Goal: Task Accomplishment & Management: Use online tool/utility

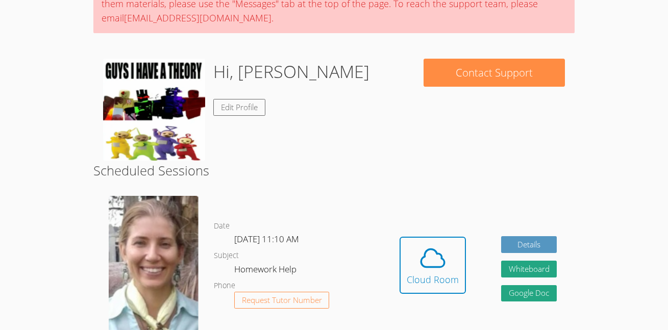
scroll to position [124, 0]
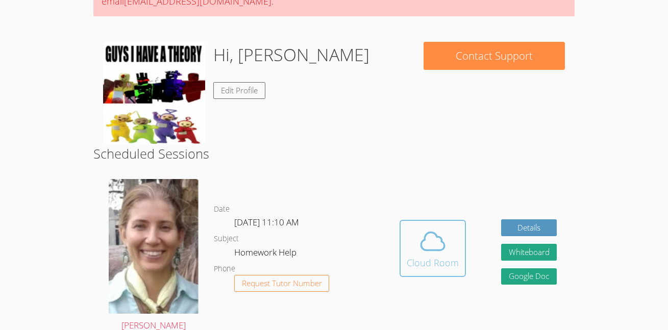
click at [462, 245] on button "Cloud Room" at bounding box center [433, 248] width 66 height 57
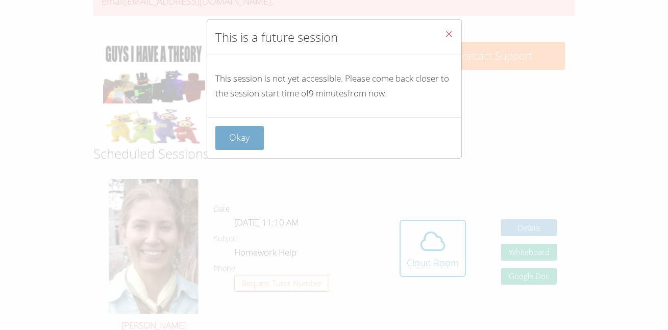
click at [245, 145] on button "Okay" at bounding box center [239, 138] width 49 height 24
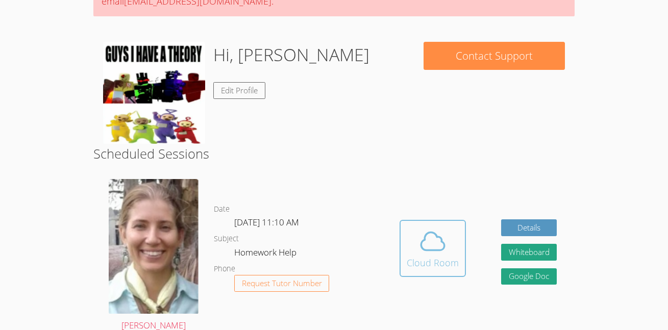
click at [436, 245] on icon at bounding box center [432, 241] width 29 height 29
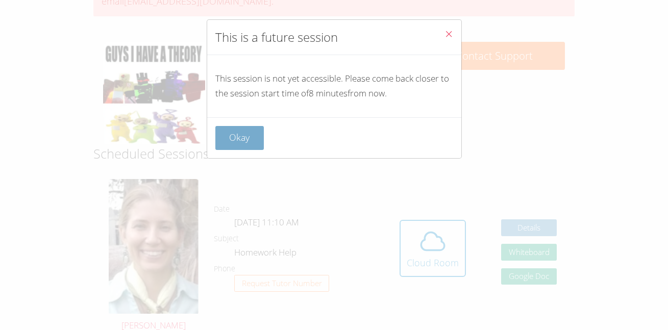
click at [233, 128] on button "Okay" at bounding box center [239, 138] width 49 height 24
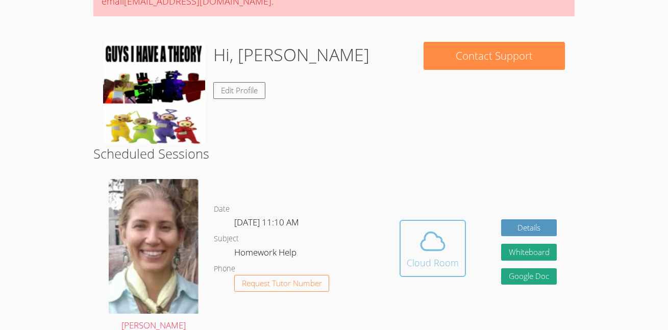
click at [449, 226] on button "Cloud Room" at bounding box center [433, 248] width 66 height 57
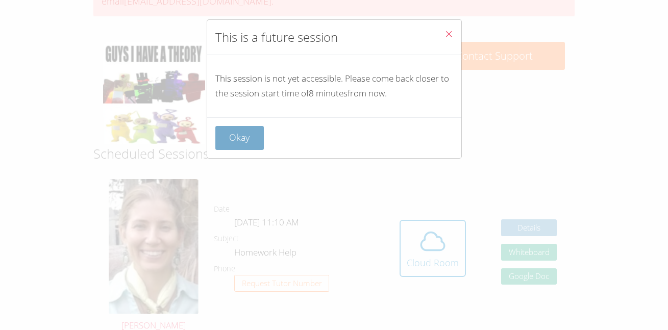
click at [239, 137] on button "Okay" at bounding box center [239, 138] width 49 height 24
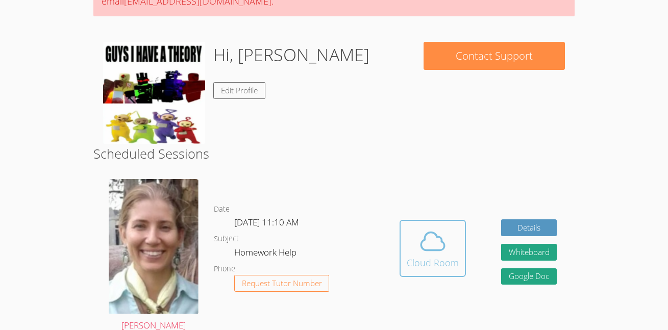
click at [459, 257] on button "Cloud Room" at bounding box center [433, 248] width 66 height 57
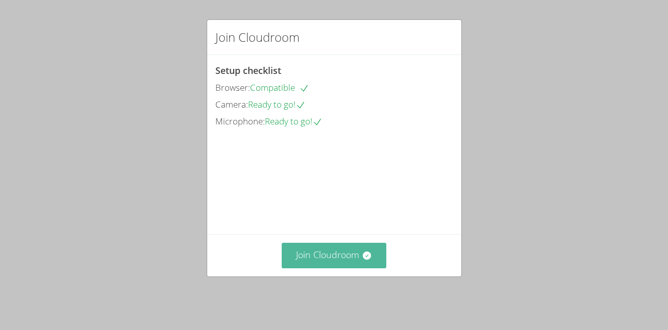
click at [357, 267] on button "Join Cloudroom" at bounding box center [334, 255] width 105 height 25
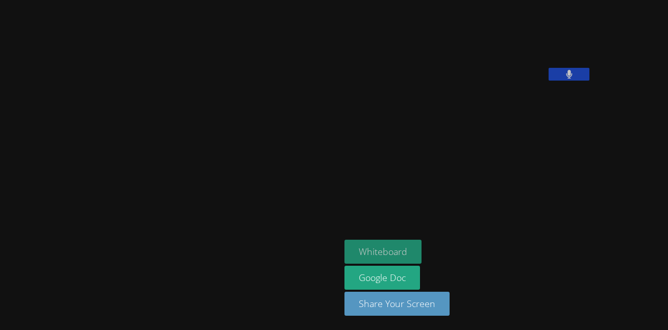
click at [344, 248] on button "Whiteboard" at bounding box center [382, 252] width 77 height 24
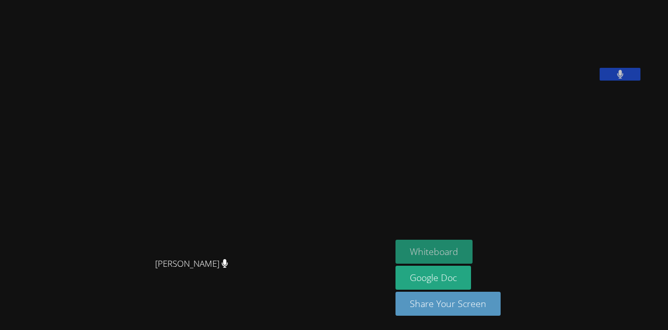
click at [441, 243] on button "Whiteboard" at bounding box center [434, 252] width 77 height 24
